Goal: Task Accomplishment & Management: Complete application form

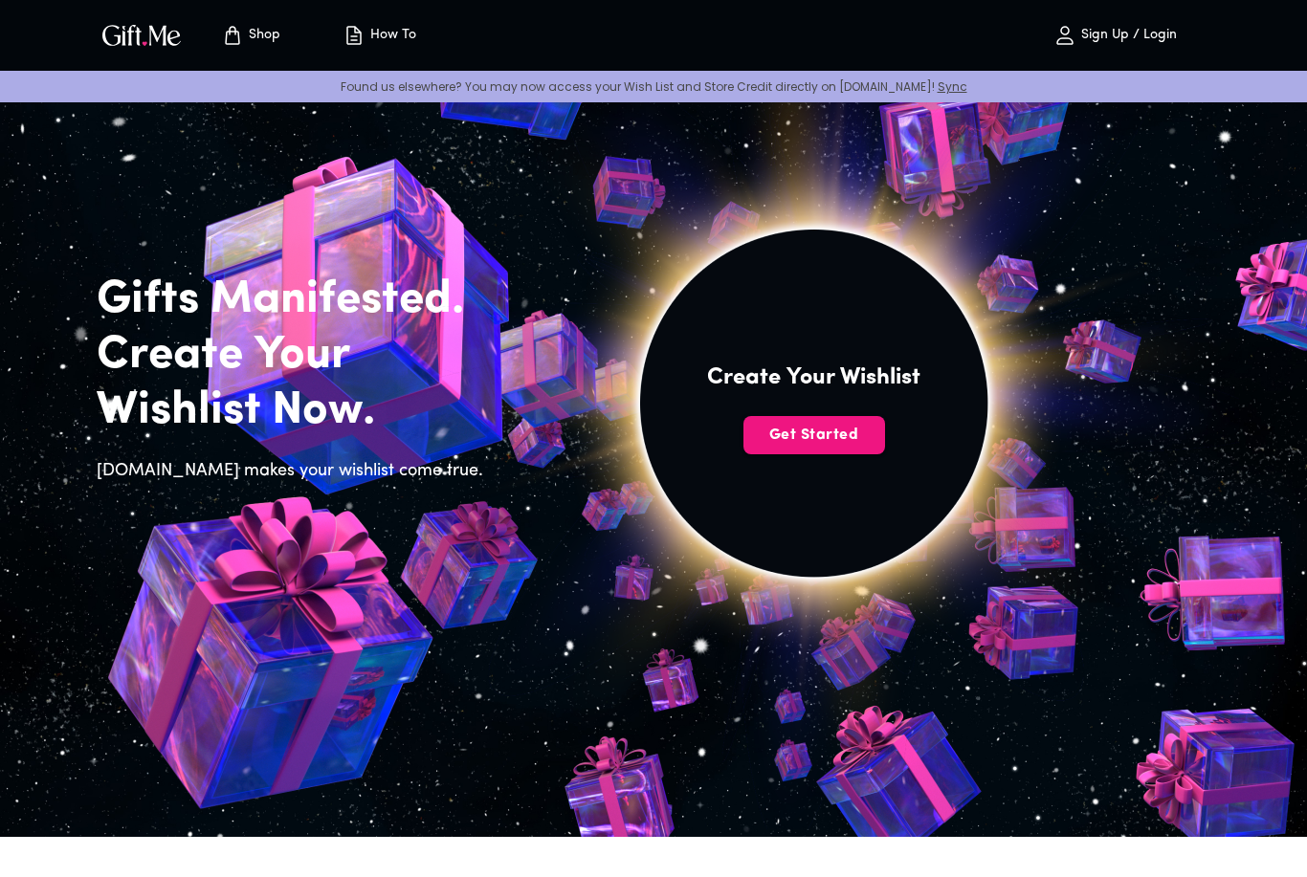
click at [820, 447] on button "Get Started" at bounding box center [814, 435] width 142 height 38
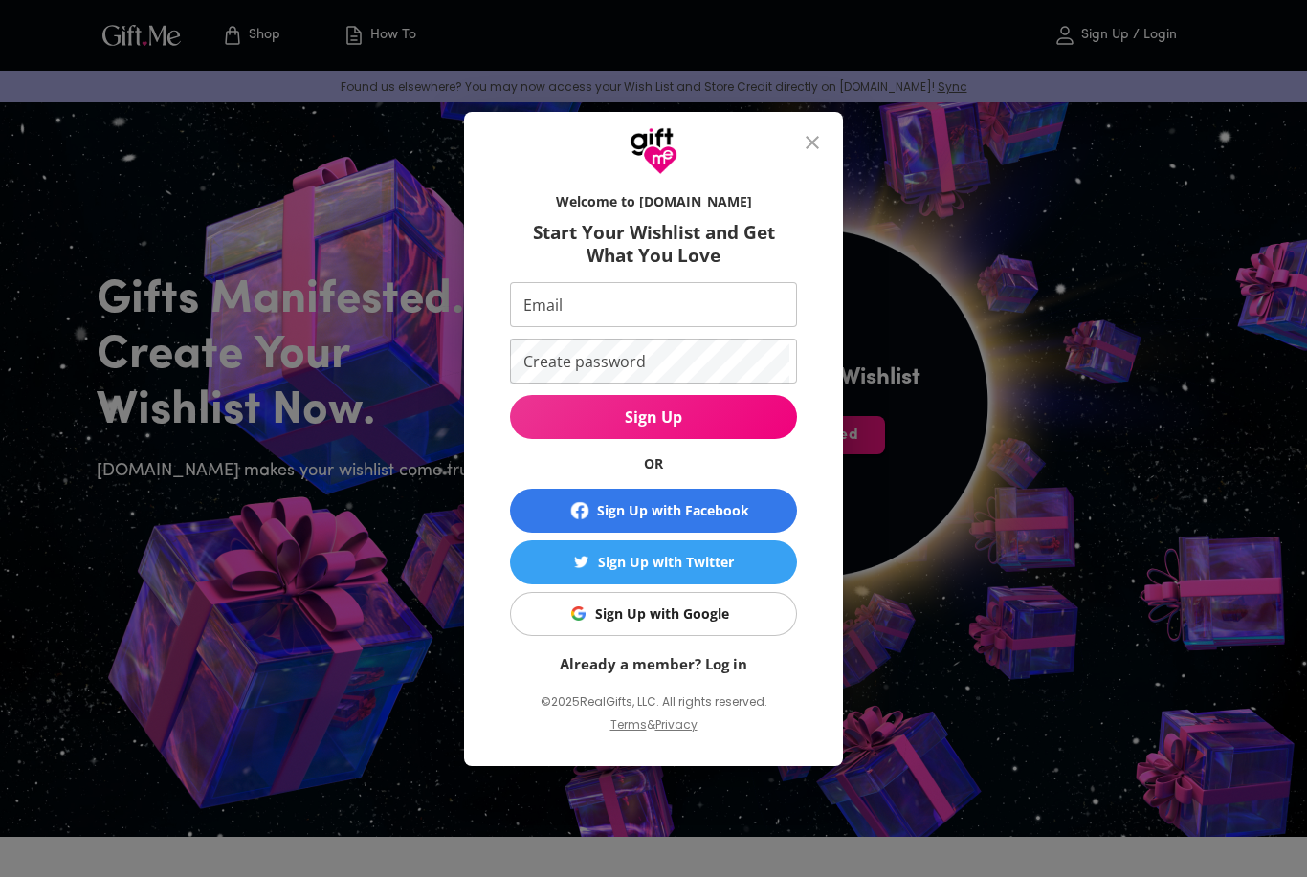
click at [730, 615] on span "Sign Up with Google" at bounding box center [650, 614] width 263 height 21
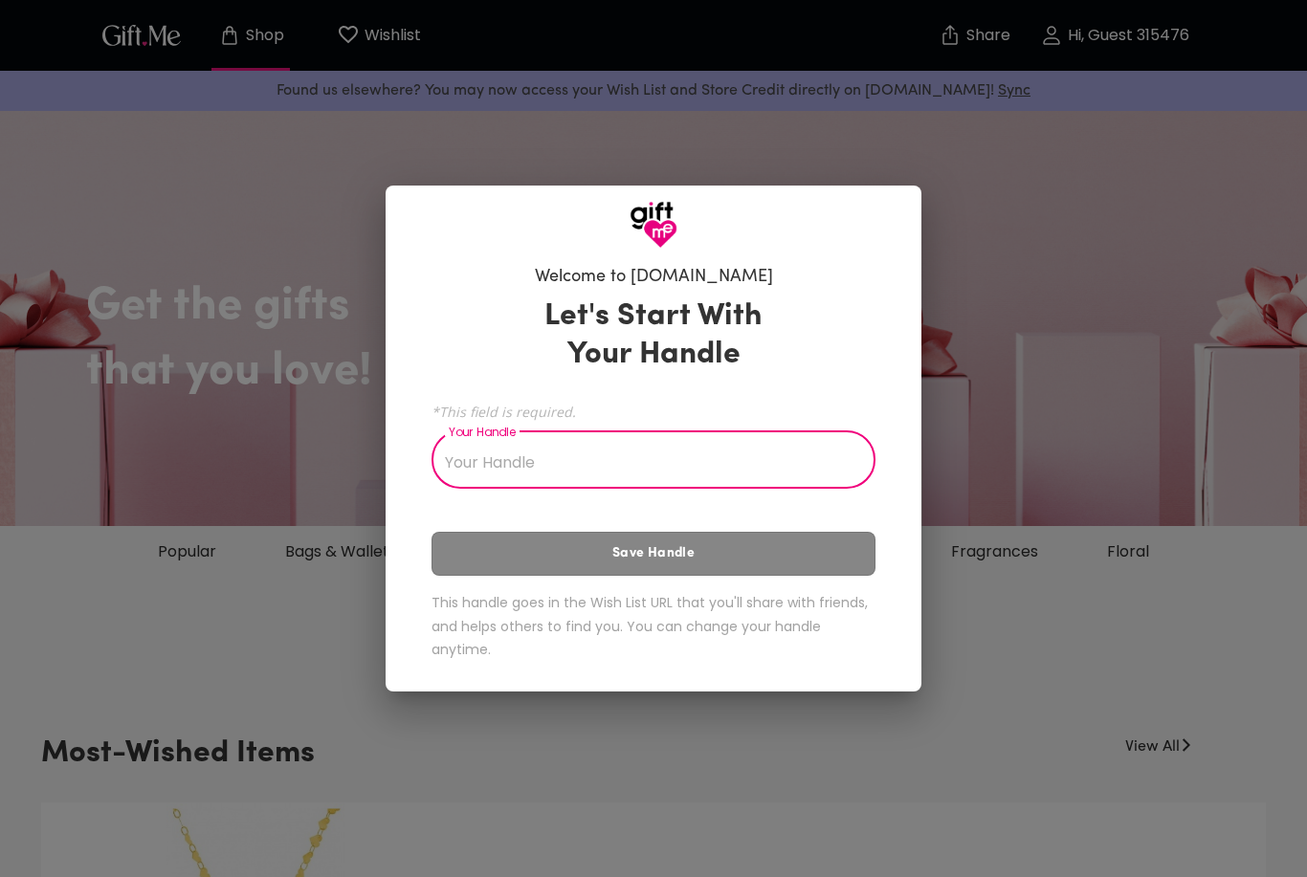
click at [477, 484] on input "Your Handle" at bounding box center [643, 462] width 423 height 54
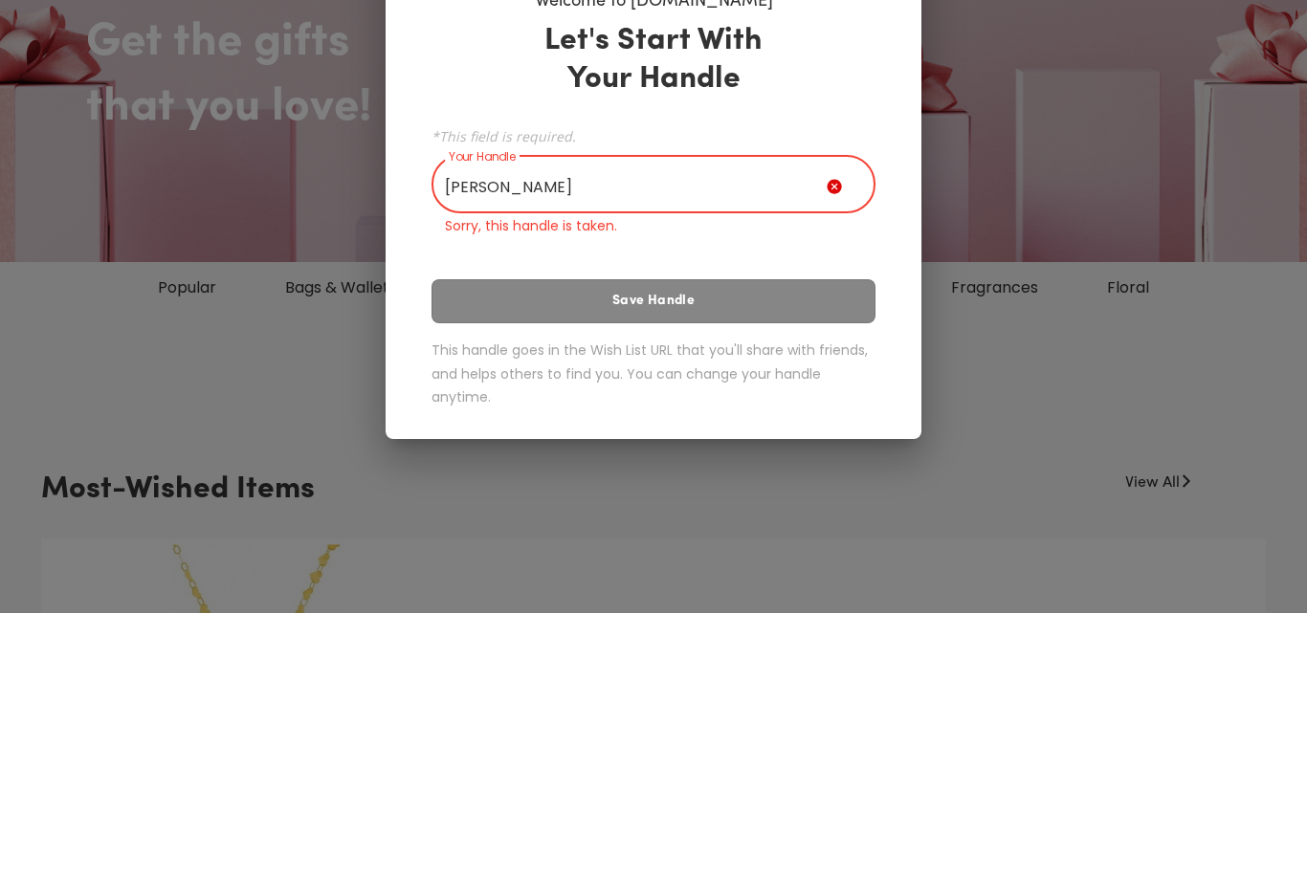
click at [492, 294] on div "Let's Start With Your Handle *This field is required. Your Handle Lucia Your Ha…" at bounding box center [654, 482] width 444 height 411
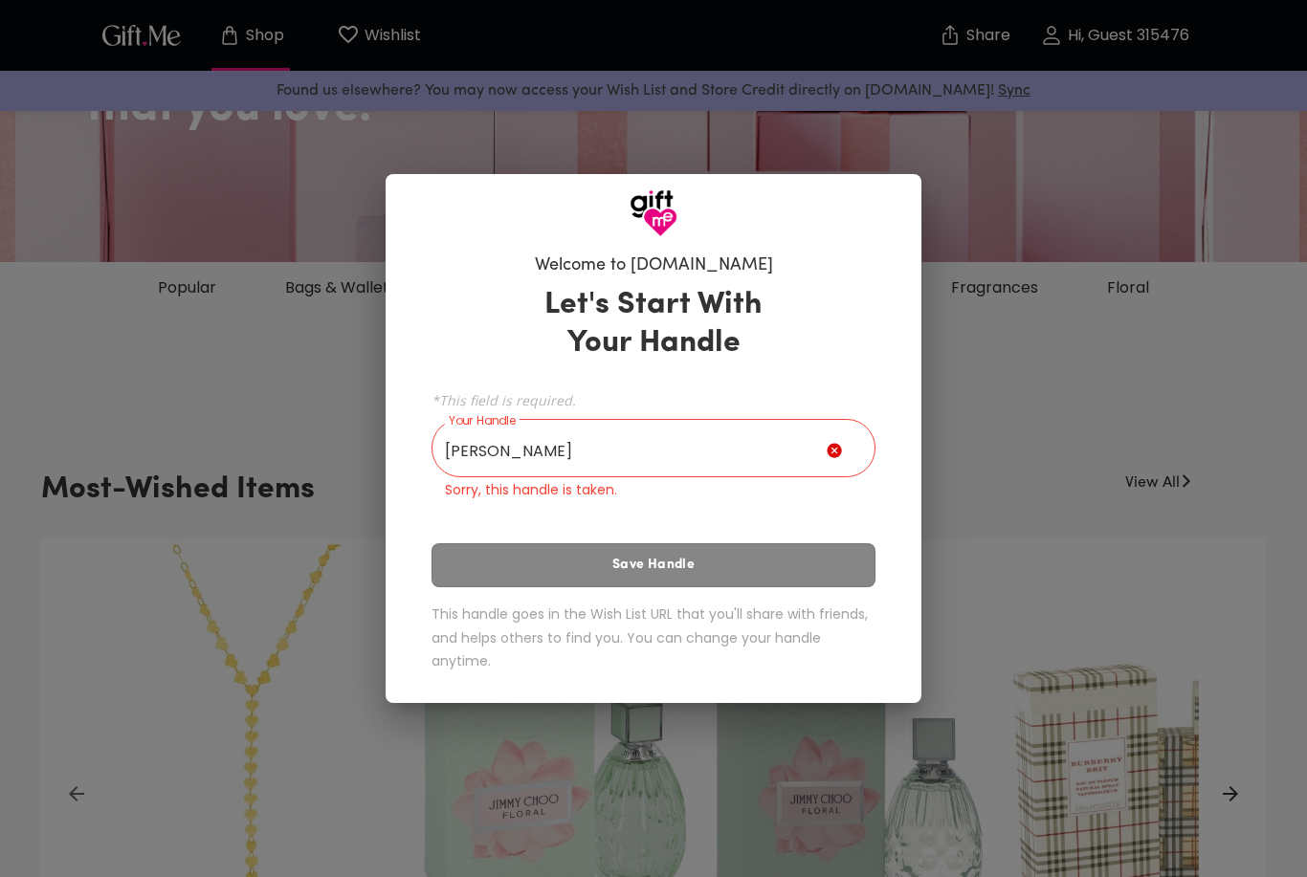
click at [547, 435] on input "Lucia" at bounding box center [629, 451] width 395 height 54
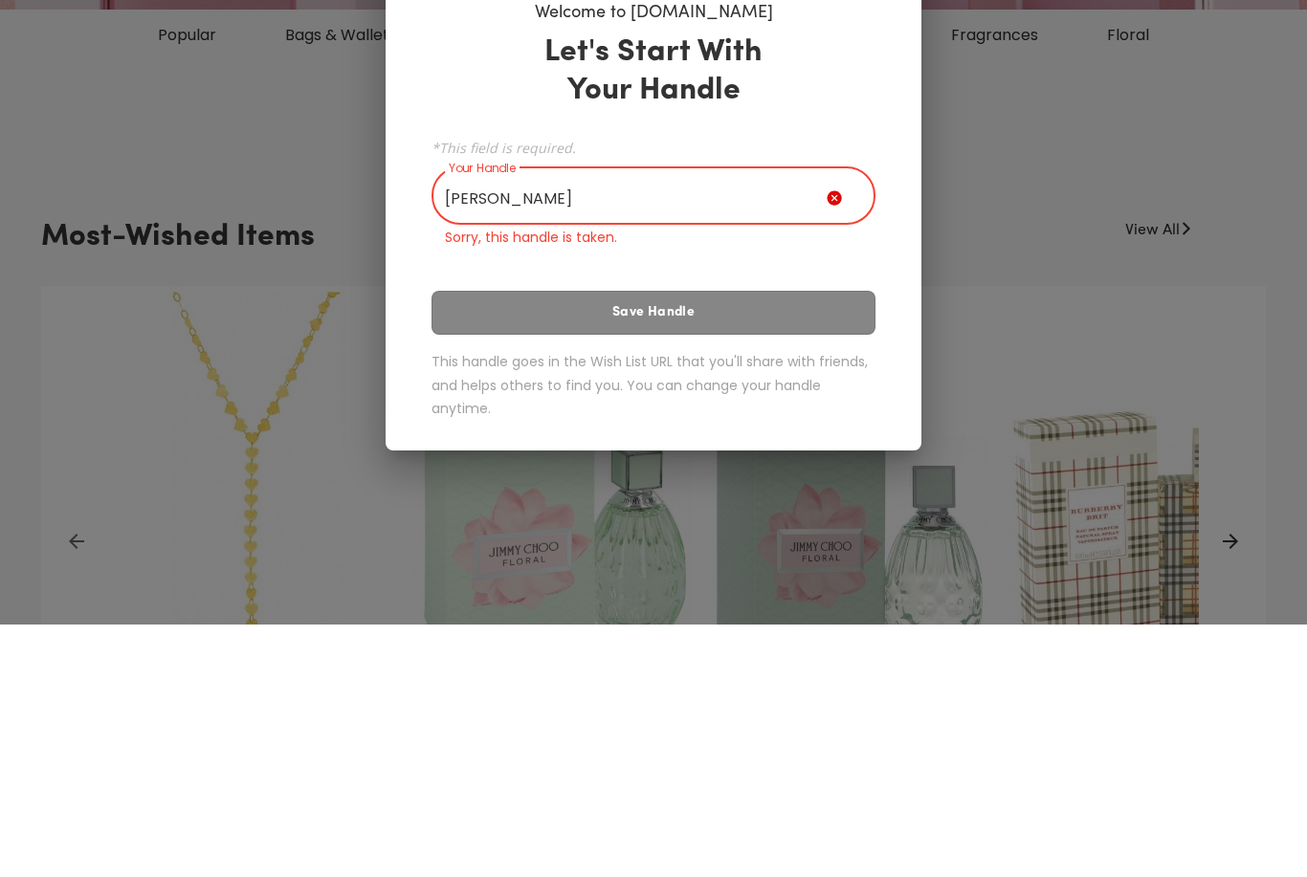
click at [524, 424] on input "Lucia" at bounding box center [629, 451] width 395 height 54
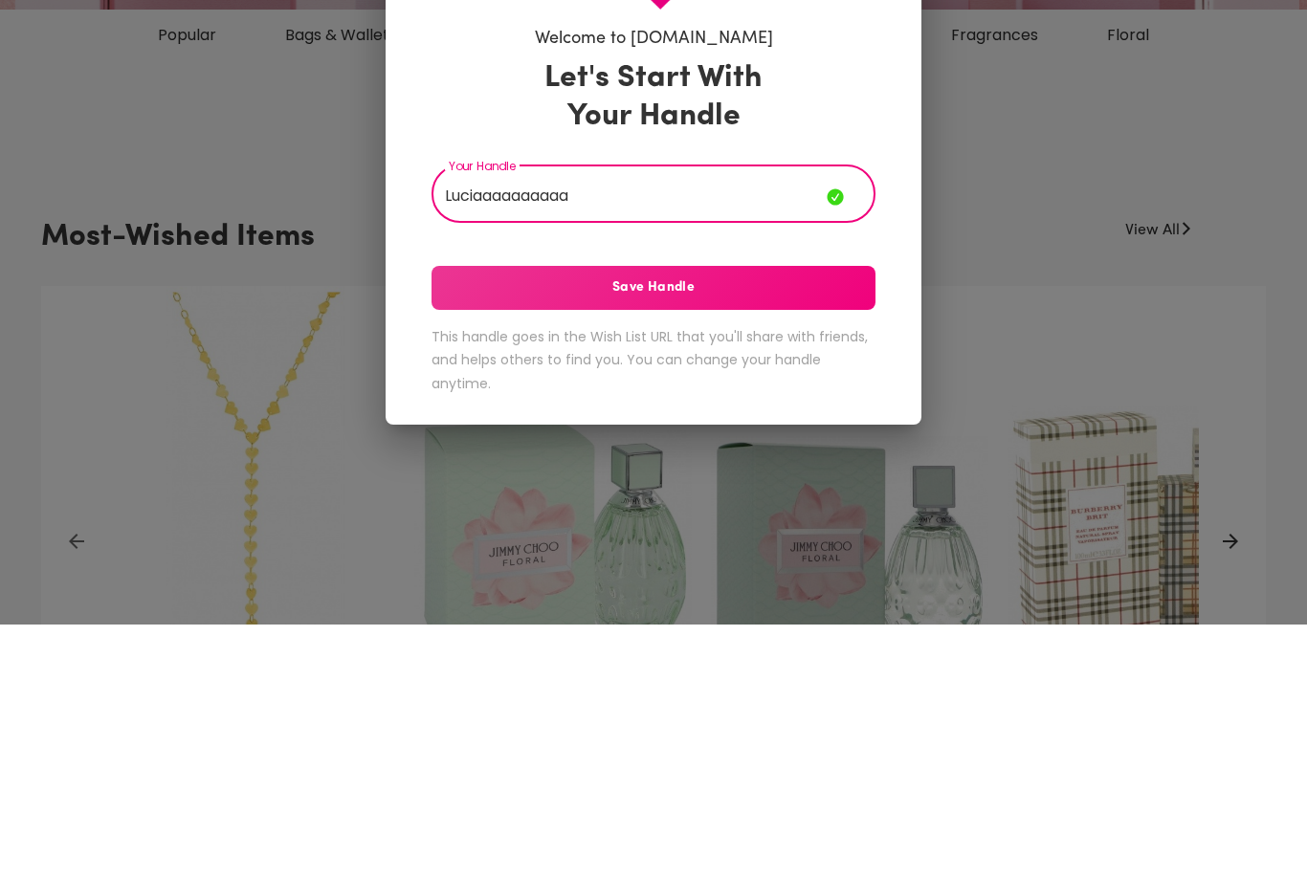
type input "Luciaaaaaaaaaa"
click at [499, 530] on span "Save Handle" at bounding box center [654, 540] width 444 height 21
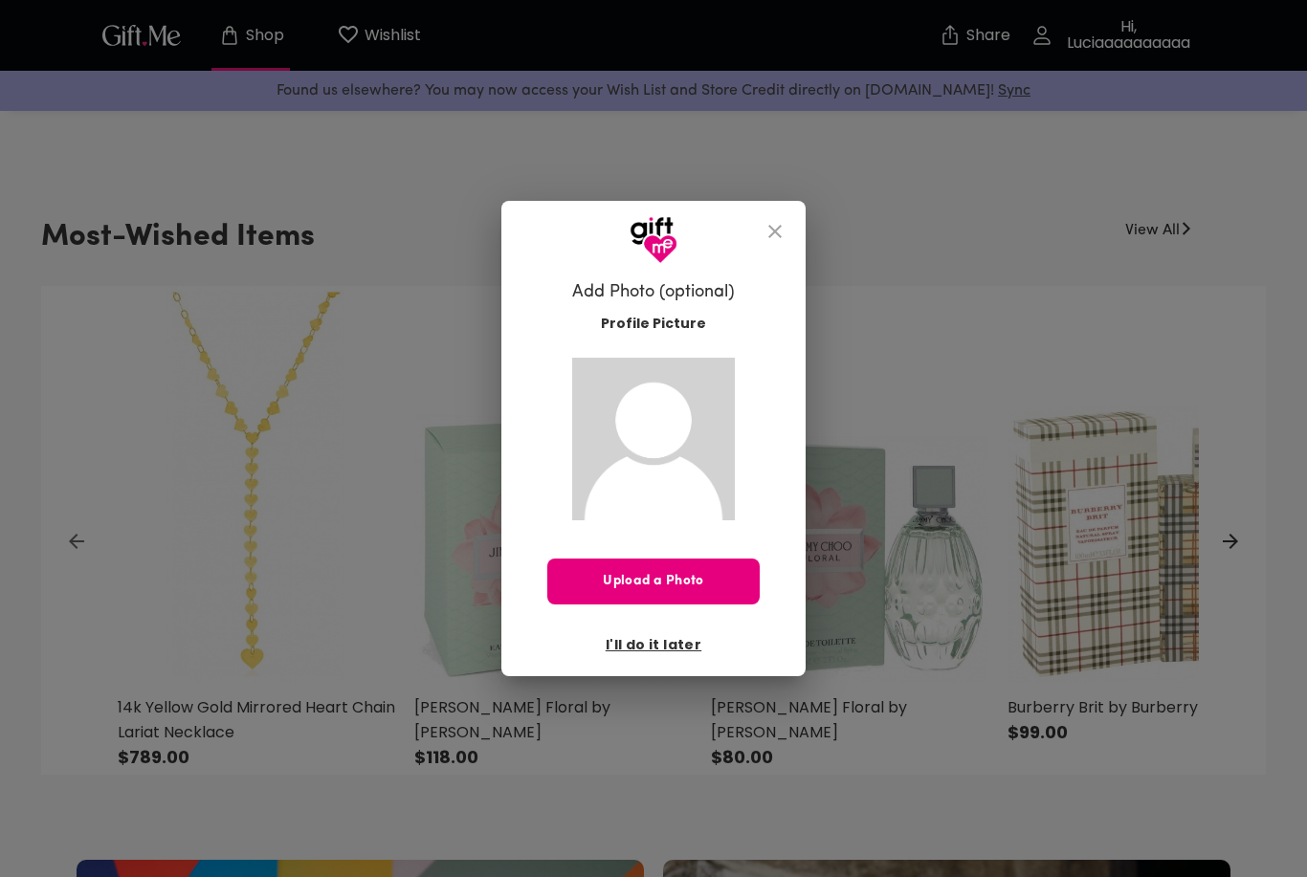
click at [614, 648] on span "I'll do it later" at bounding box center [654, 644] width 96 height 21
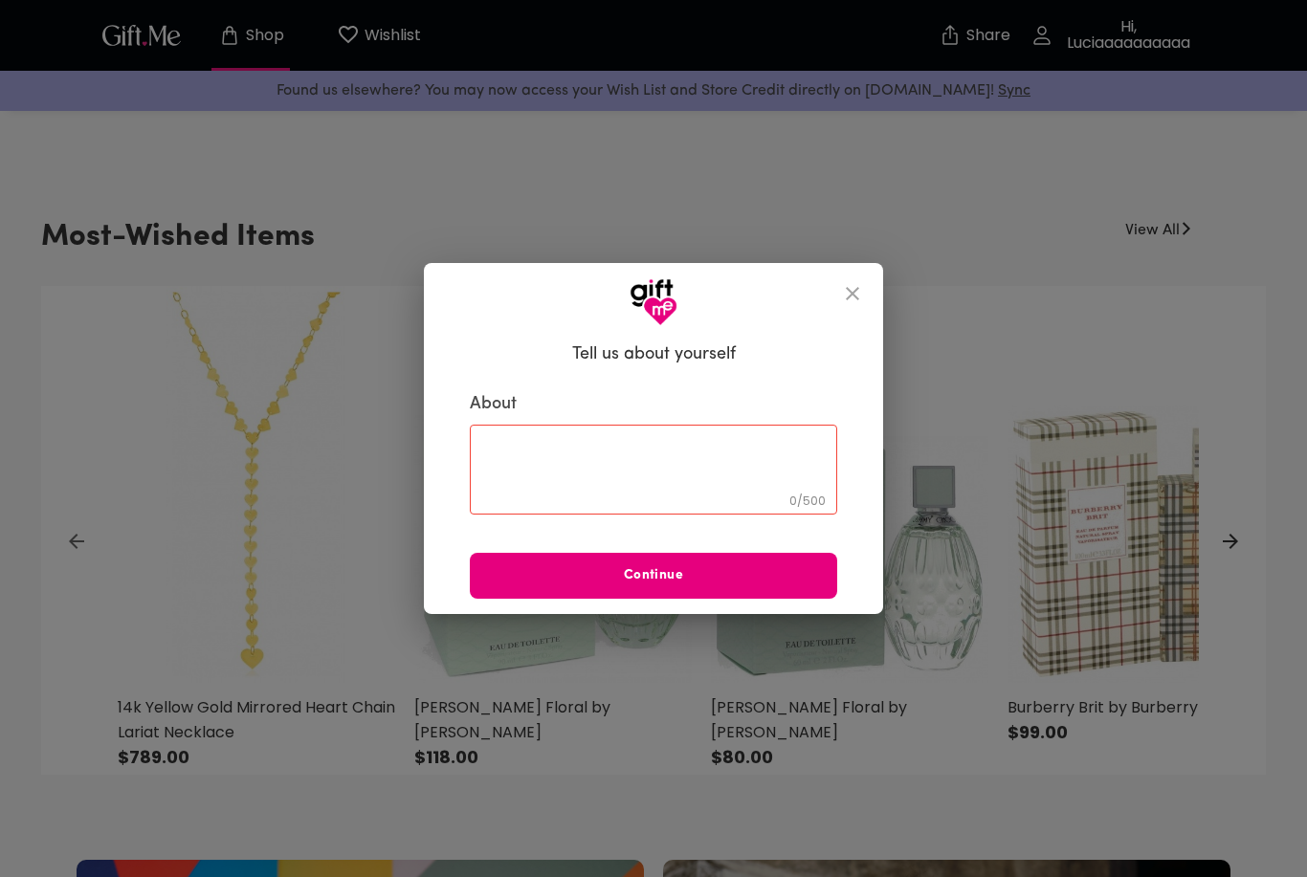
click at [512, 548] on div "About 0 / 500 ​ Continue" at bounding box center [653, 496] width 367 height 206
click at [544, 574] on span "Continue" at bounding box center [653, 576] width 367 height 21
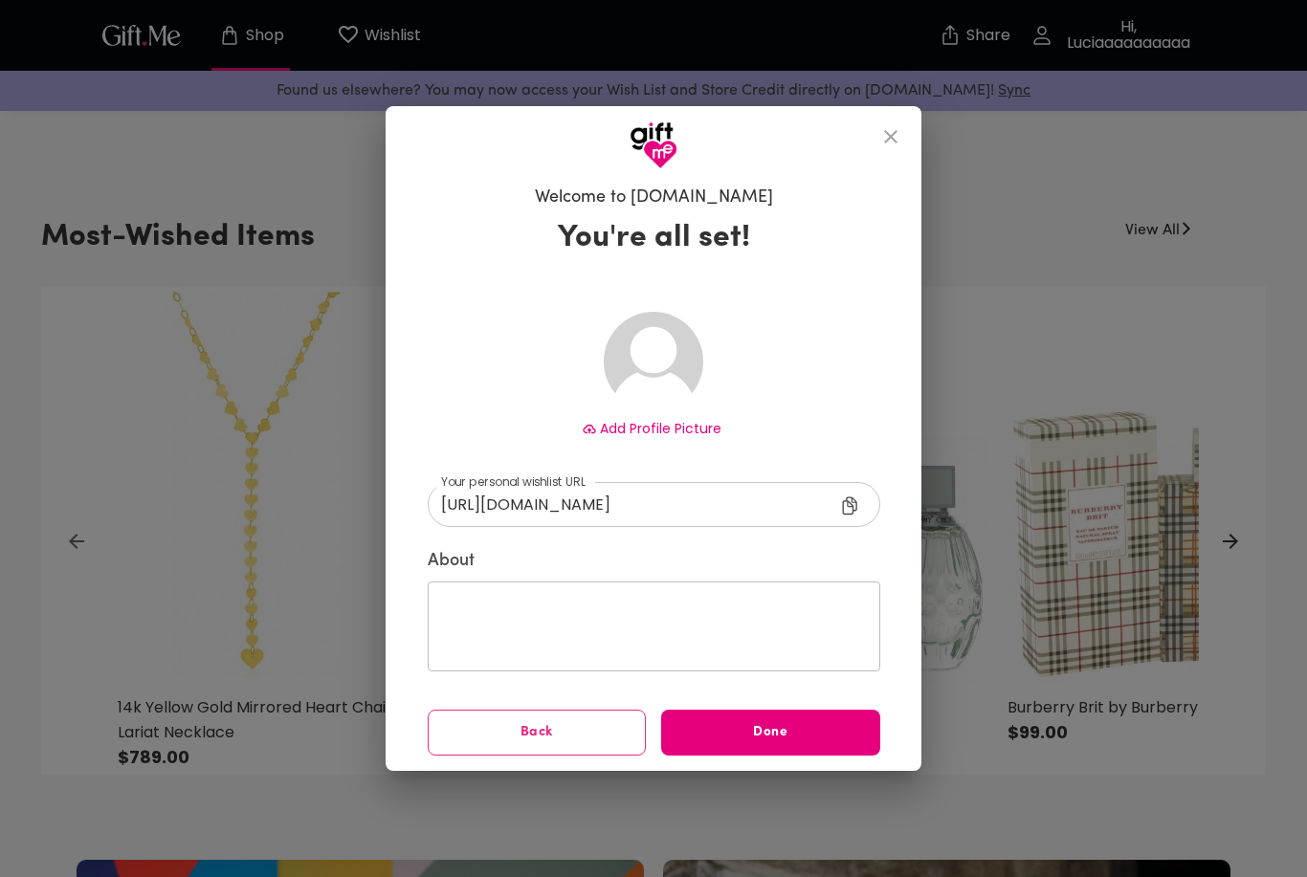
click at [743, 732] on span "Done" at bounding box center [770, 732] width 219 height 21
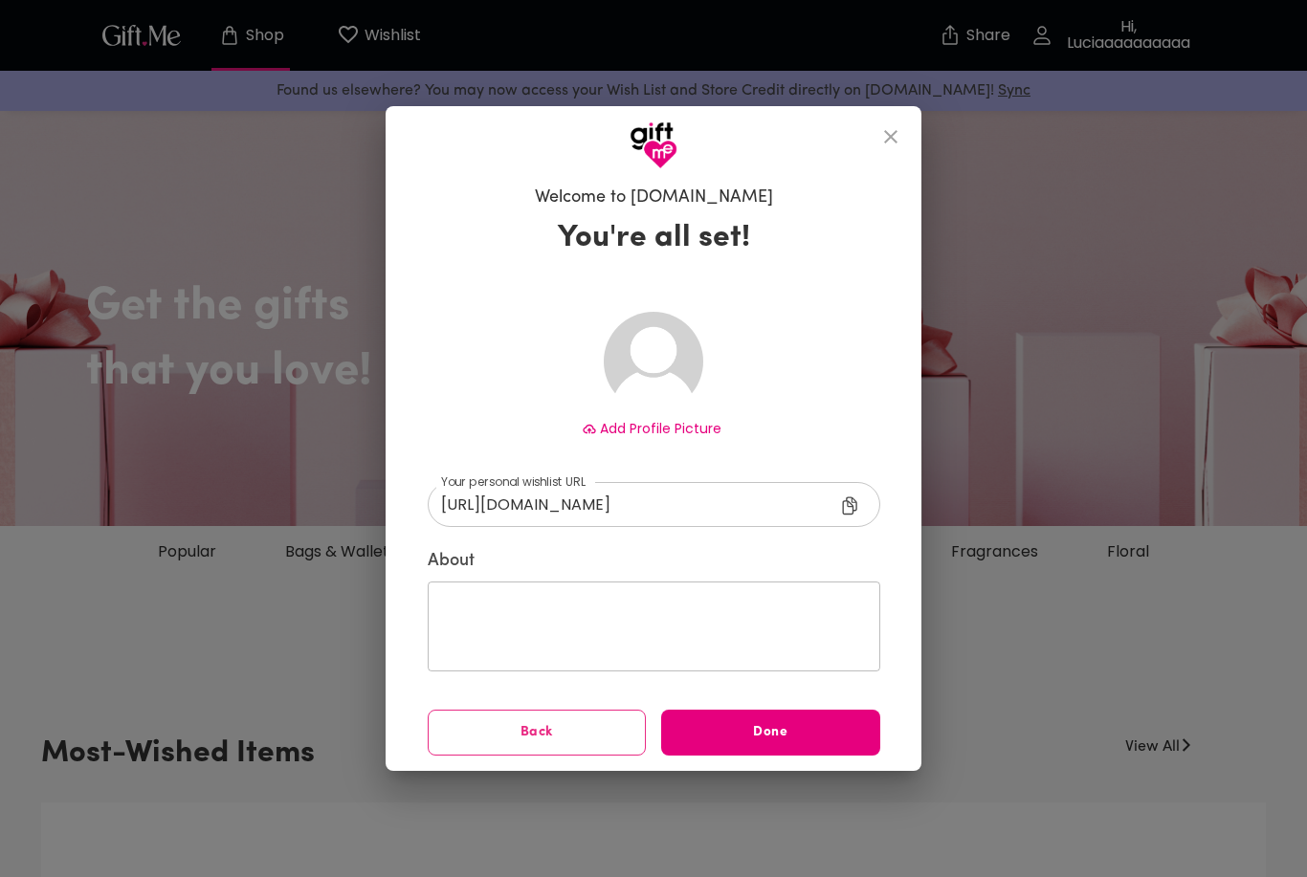
scroll to position [517, 0]
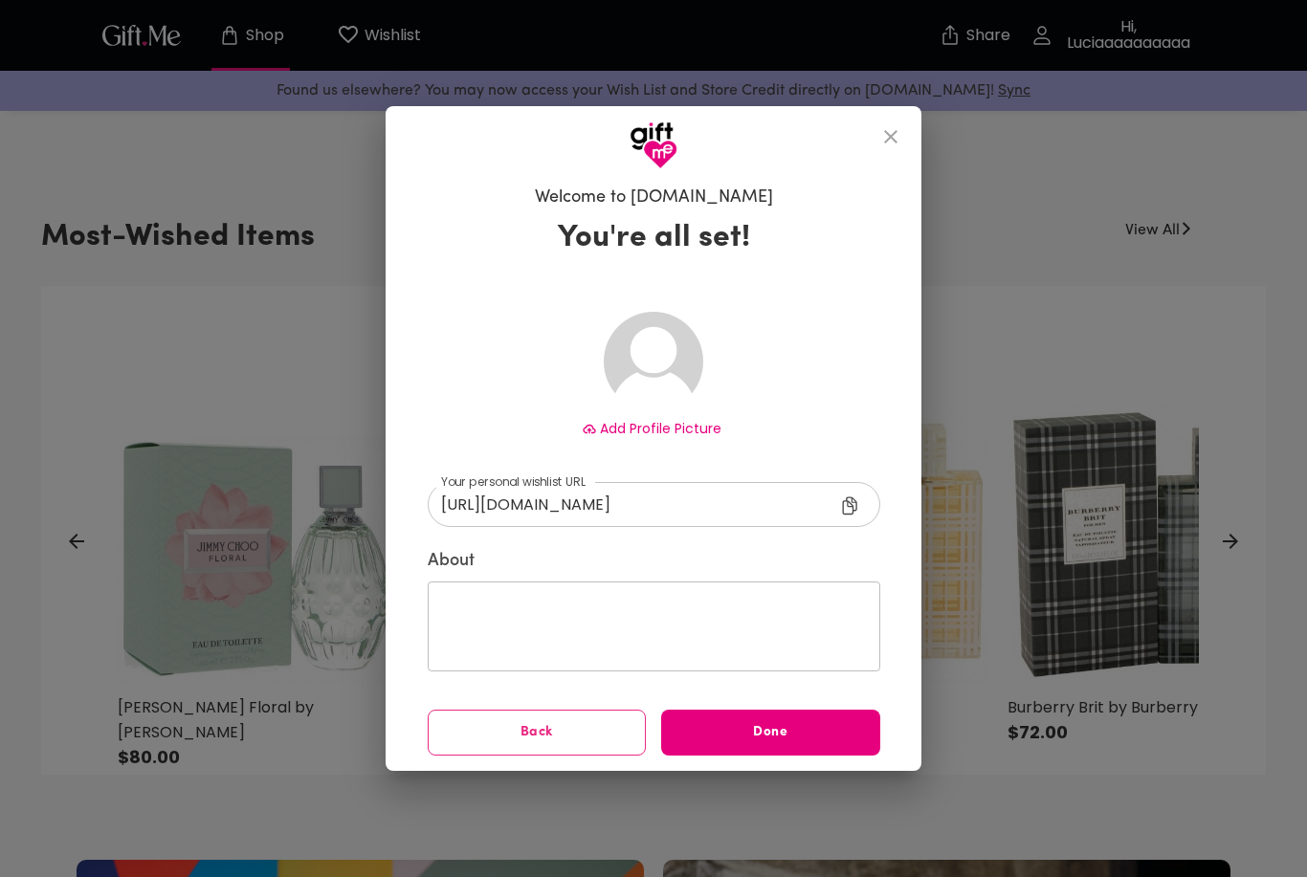
click at [873, 127] on button "close" at bounding box center [891, 137] width 46 height 46
